Goal: Task Accomplishment & Management: Use online tool/utility

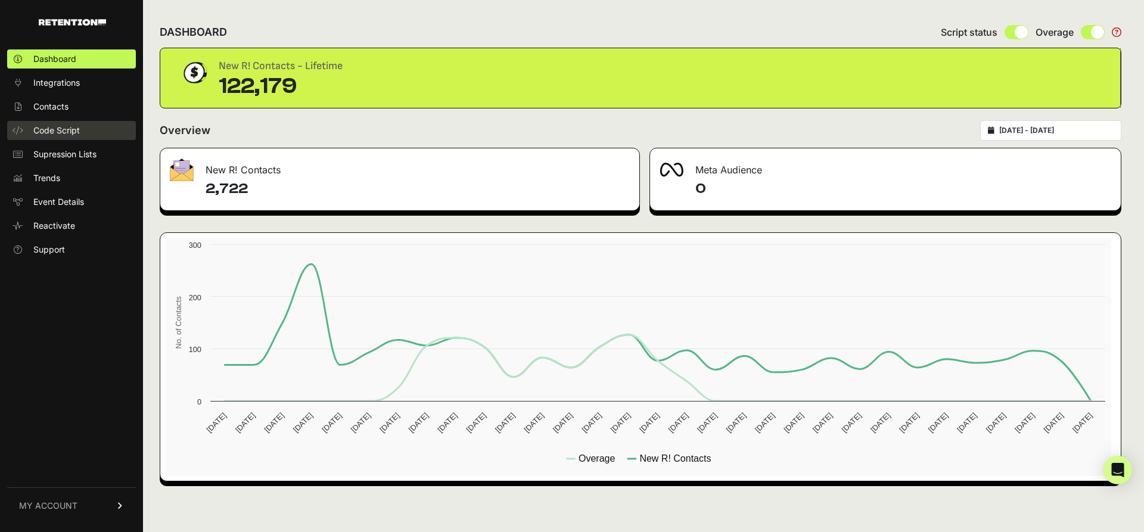
click at [66, 136] on span "Code Script" at bounding box center [56, 131] width 46 height 12
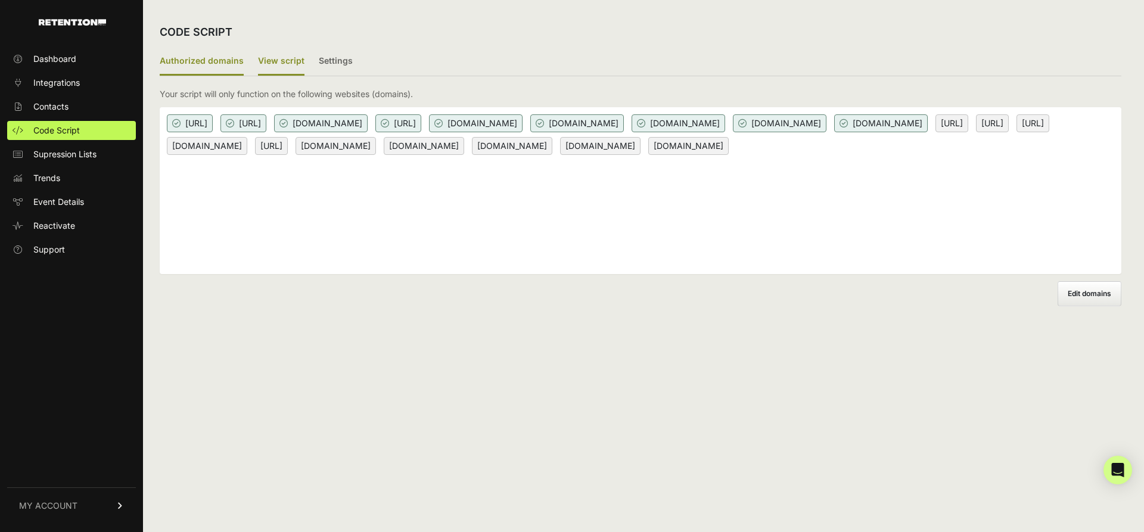
click at [304, 69] on label "View script" at bounding box center [281, 62] width 46 height 28
click at [0, 0] on input "View script" at bounding box center [0, 0] width 0 height 0
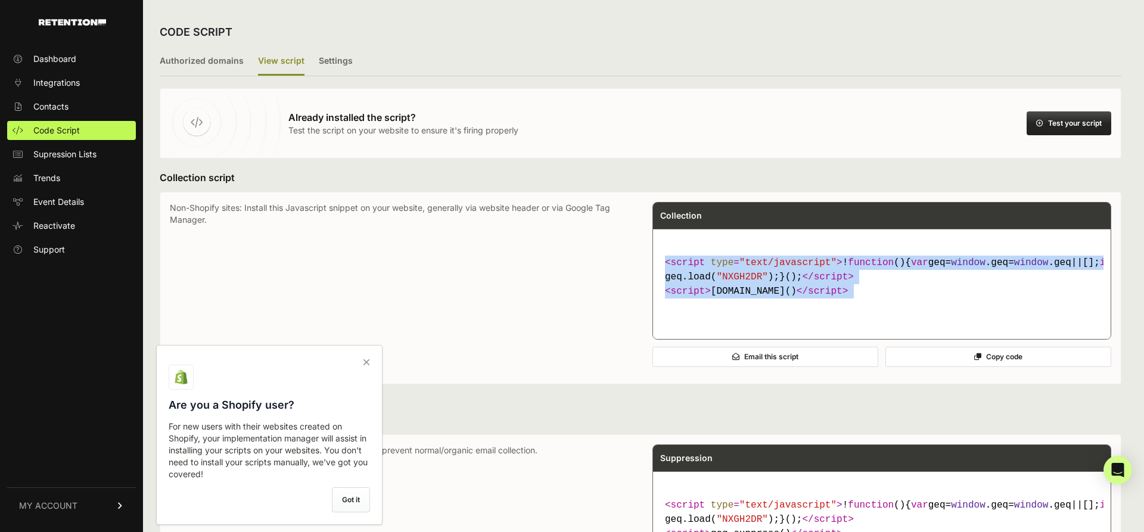
drag, startPoint x: 903, startPoint y: 367, endPoint x: 649, endPoint y: 288, distance: 266.3
click at [652, 288] on div "Collection < script type = "text/javascript" > ! function ( ) { var geq= window…" at bounding box center [881, 271] width 459 height 138
copy code "< script type = "text/javascript" > ! function ( ) { var geq= window .geq= wind…"
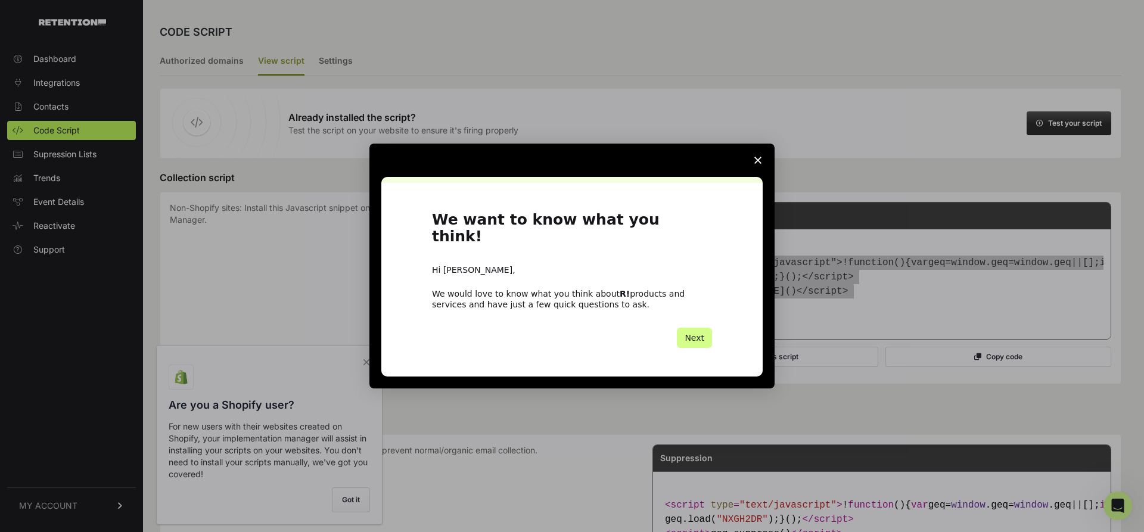
click at [764, 165] on span "Close survey" at bounding box center [757, 160] width 33 height 33
